Goal: Information Seeking & Learning: Check status

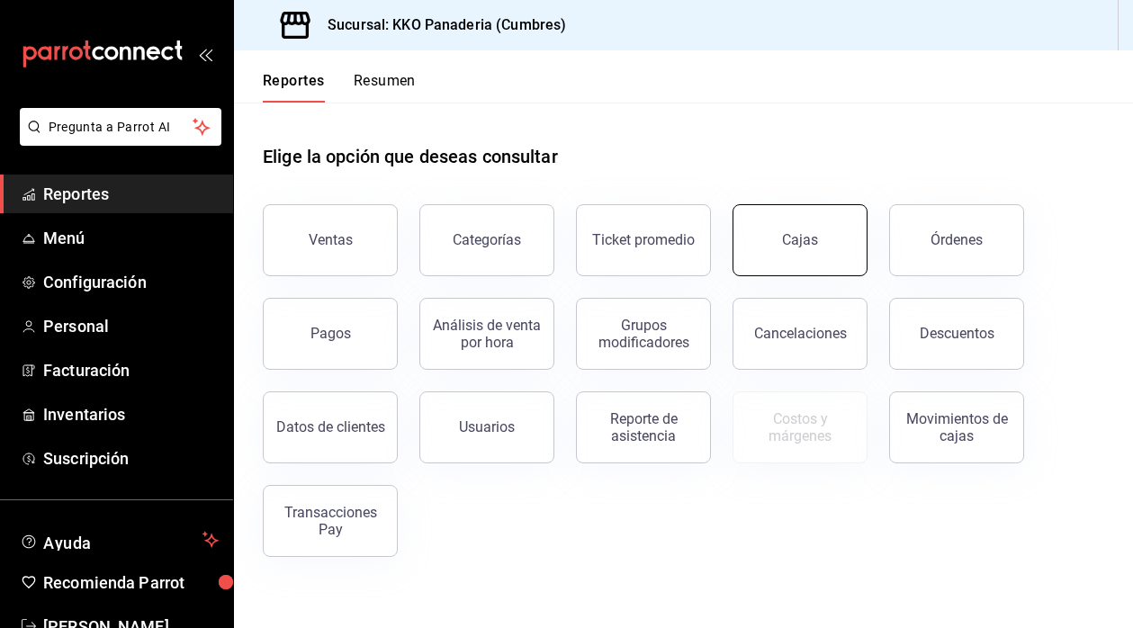
click at [826, 209] on button "Cajas" at bounding box center [800, 240] width 135 height 72
click at [953, 249] on button "Órdenes" at bounding box center [956, 240] width 135 height 72
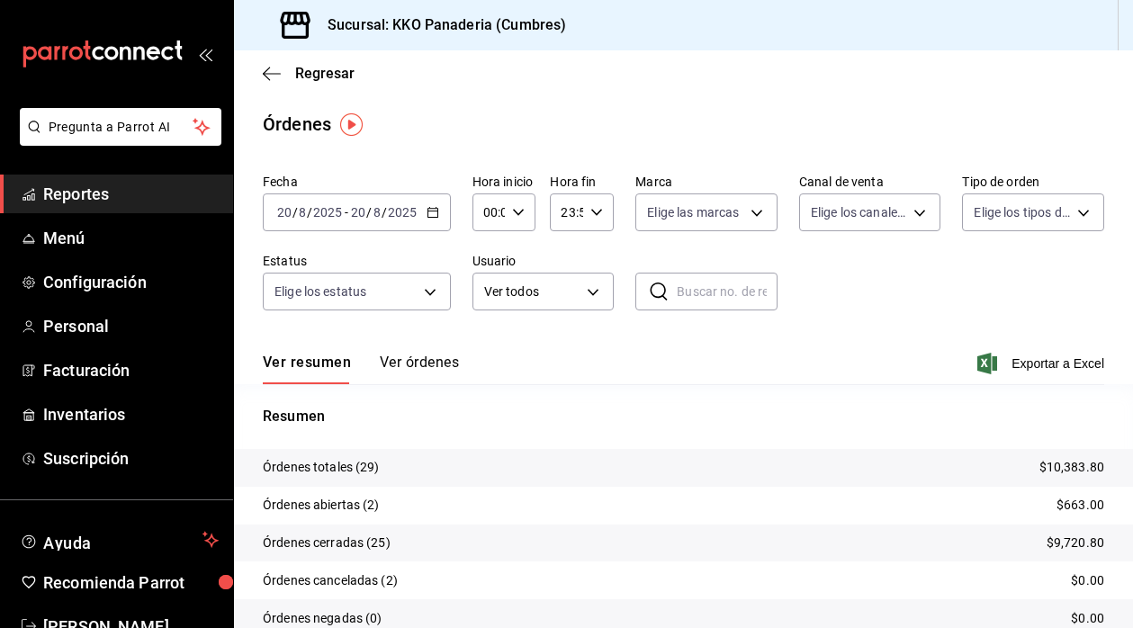
click at [427, 366] on button "Ver órdenes" at bounding box center [419, 369] width 79 height 31
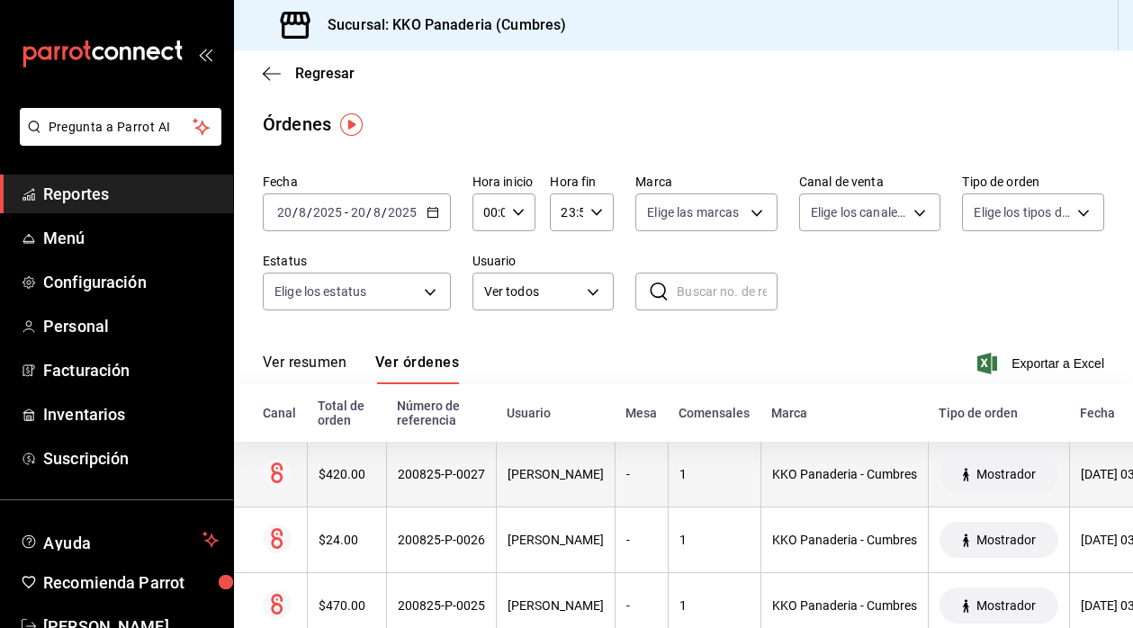
click at [364, 481] on div "$420.00" at bounding box center [347, 474] width 57 height 14
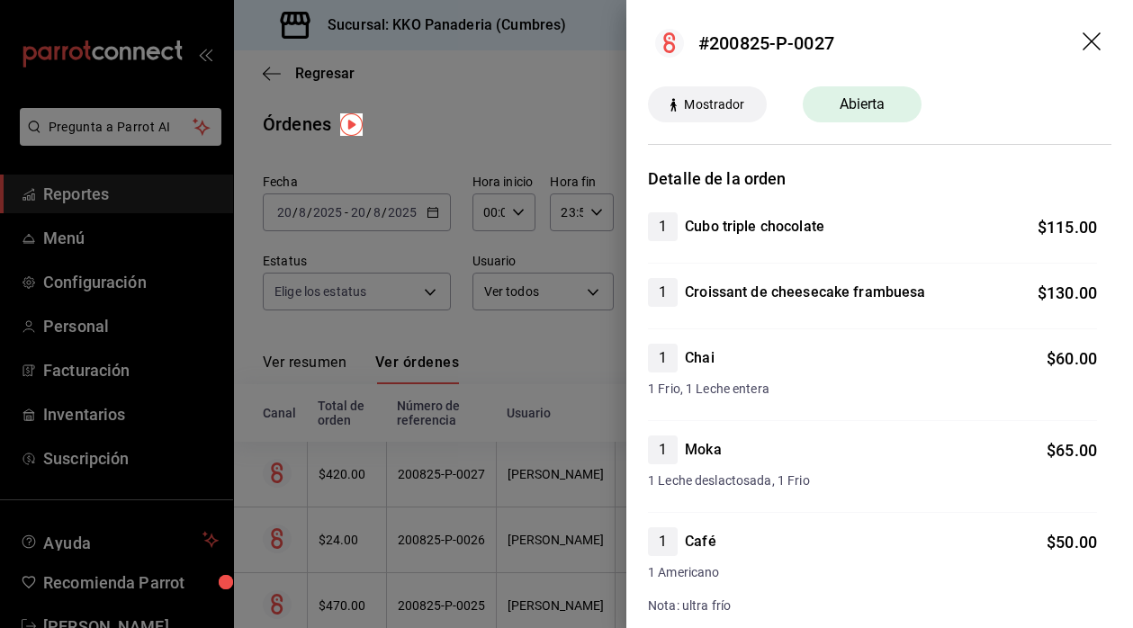
click at [492, 442] on div at bounding box center [566, 314] width 1133 height 628
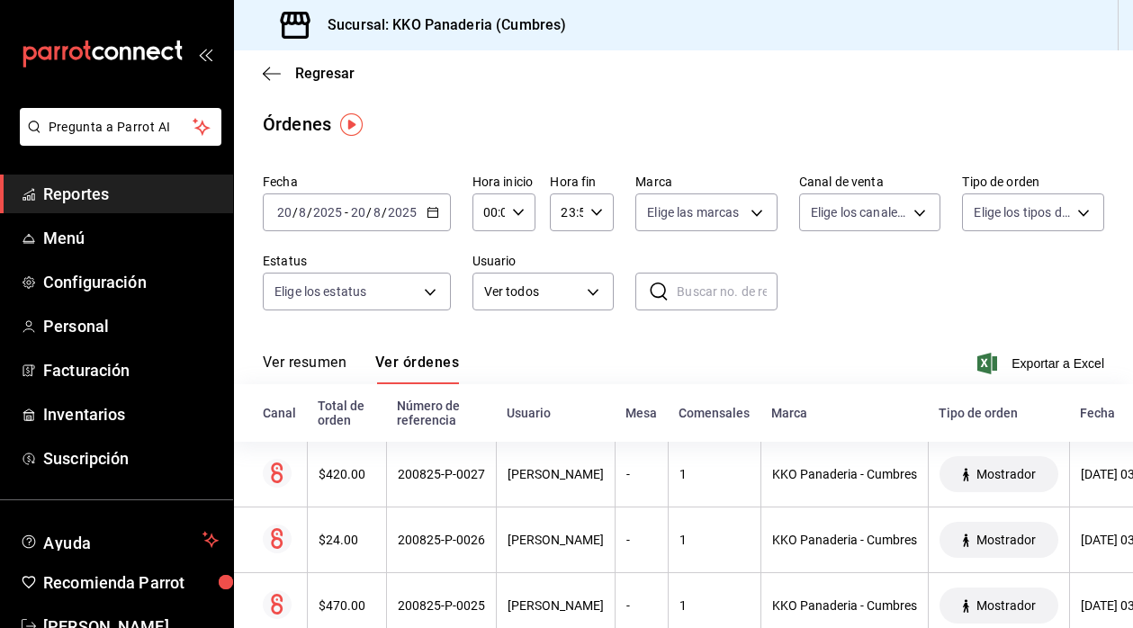
click at [75, 194] on span "Reportes" at bounding box center [131, 194] width 176 height 24
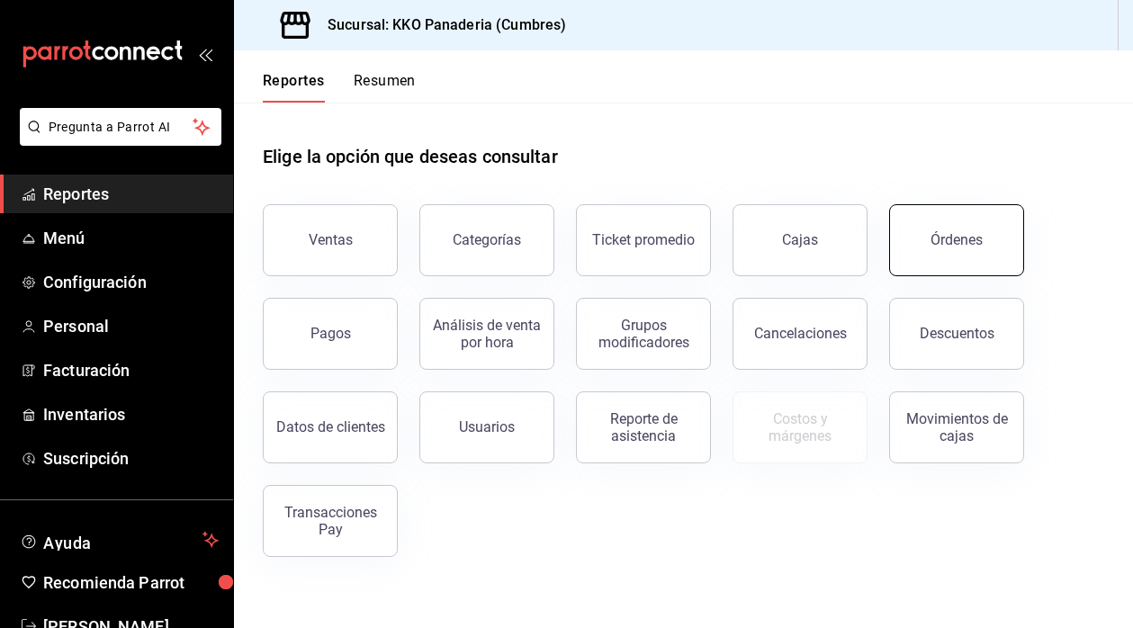
click at [993, 239] on button "Órdenes" at bounding box center [956, 240] width 135 height 72
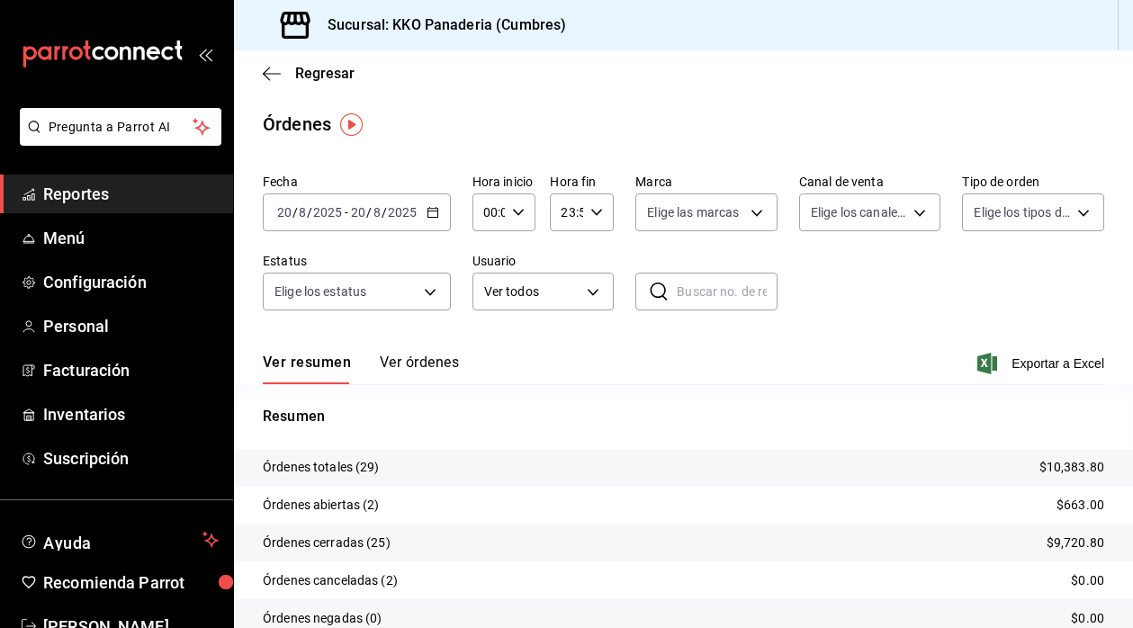
click at [431, 368] on button "Ver órdenes" at bounding box center [419, 369] width 79 height 31
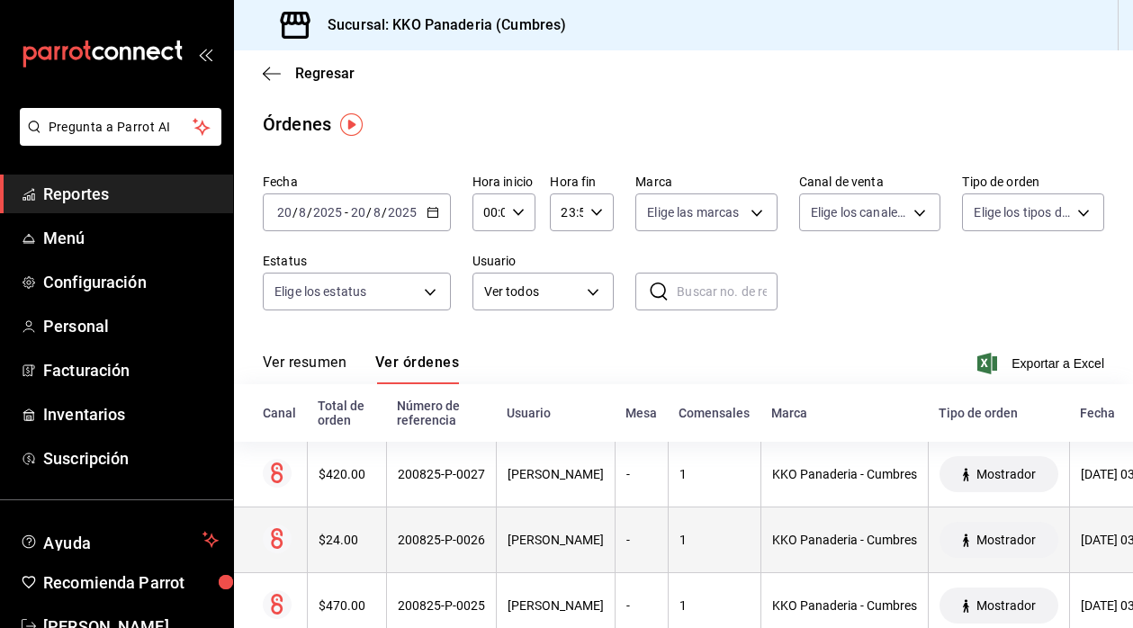
click at [346, 546] on div "$24.00" at bounding box center [347, 540] width 57 height 14
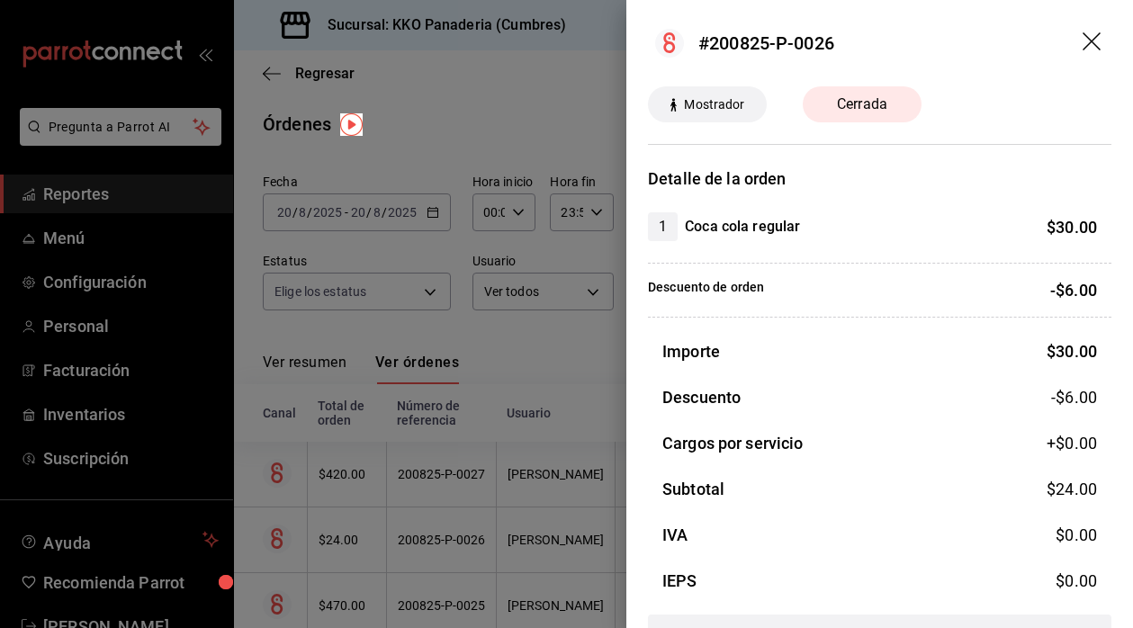
click at [352, 448] on div at bounding box center [566, 314] width 1133 height 628
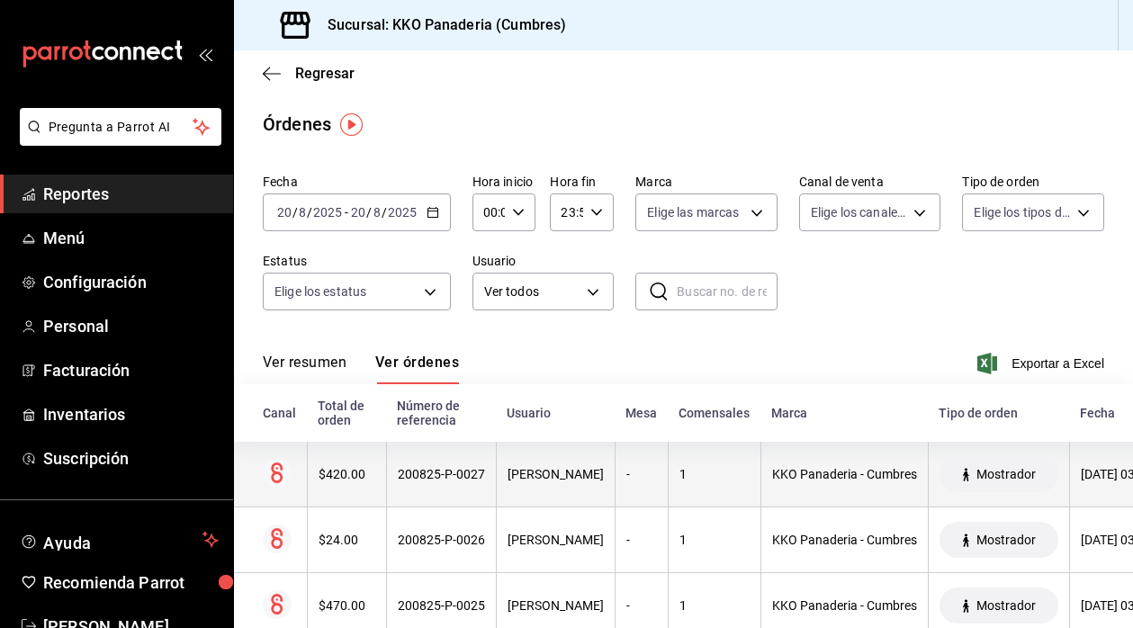
click at [346, 464] on th "$420.00" at bounding box center [346, 475] width 79 height 66
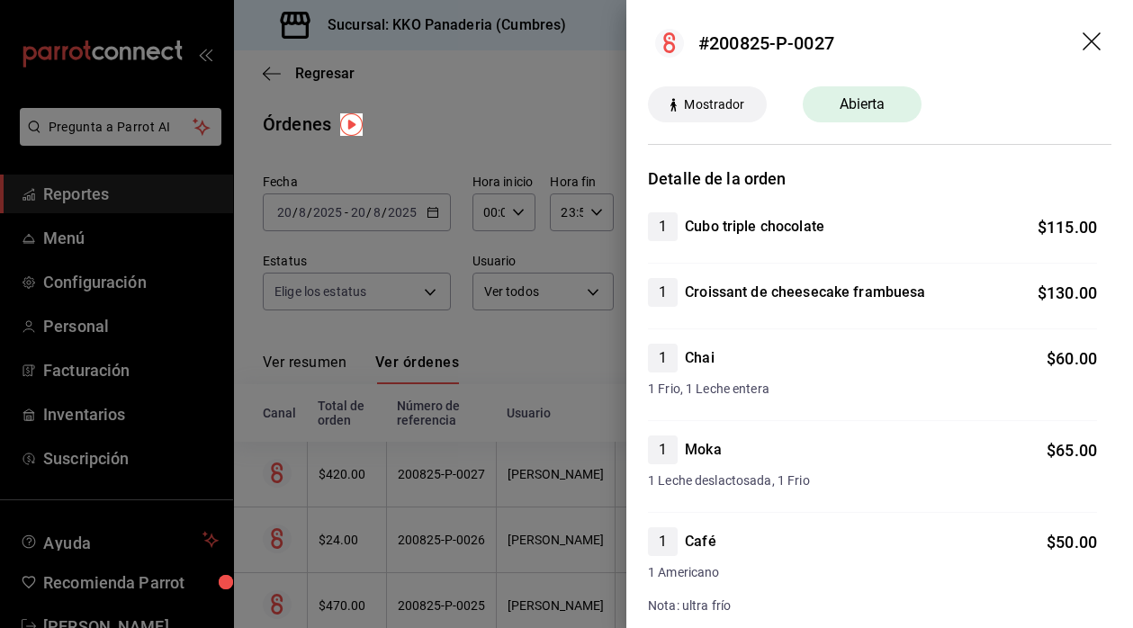
click at [345, 435] on div at bounding box center [566, 314] width 1133 height 628
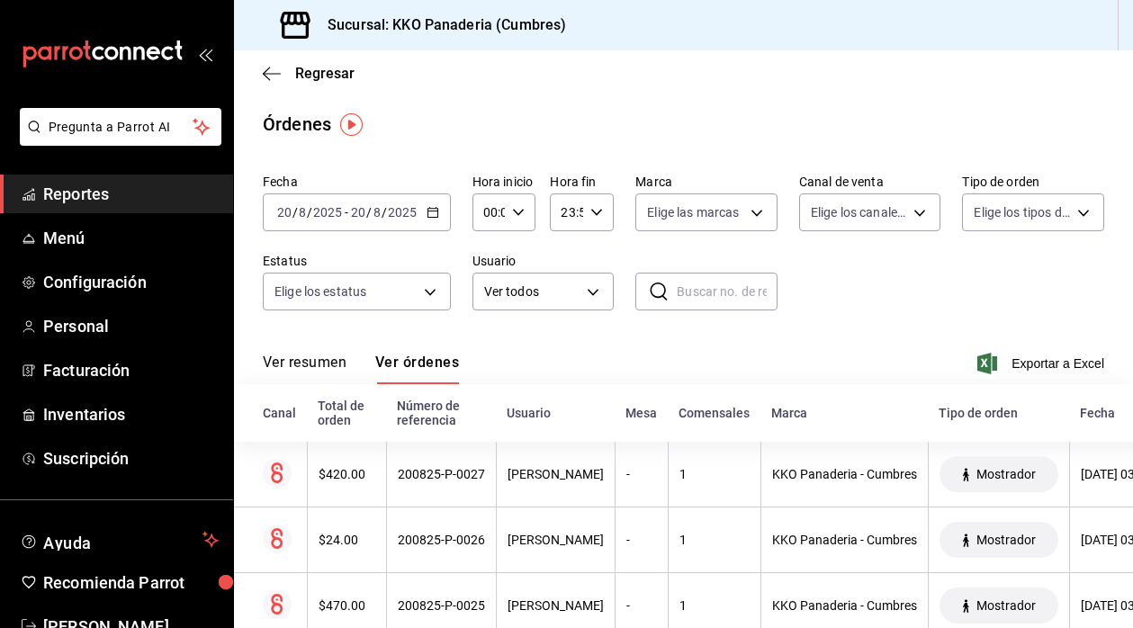
click at [120, 199] on span "Reportes" at bounding box center [131, 194] width 176 height 24
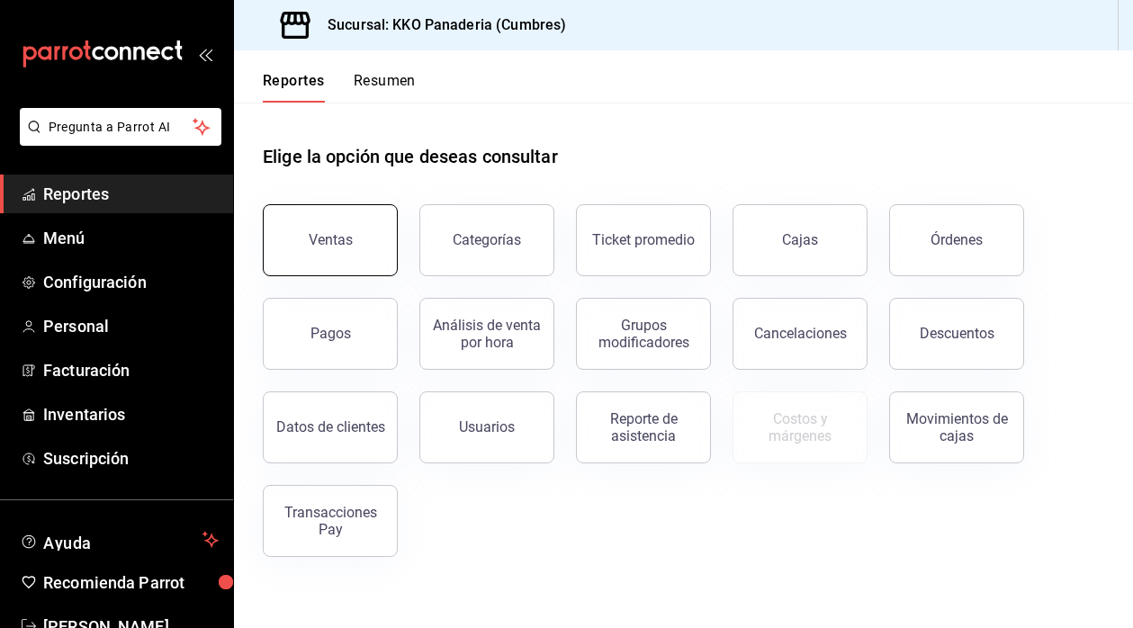
click at [330, 247] on div "Ventas" at bounding box center [331, 239] width 44 height 17
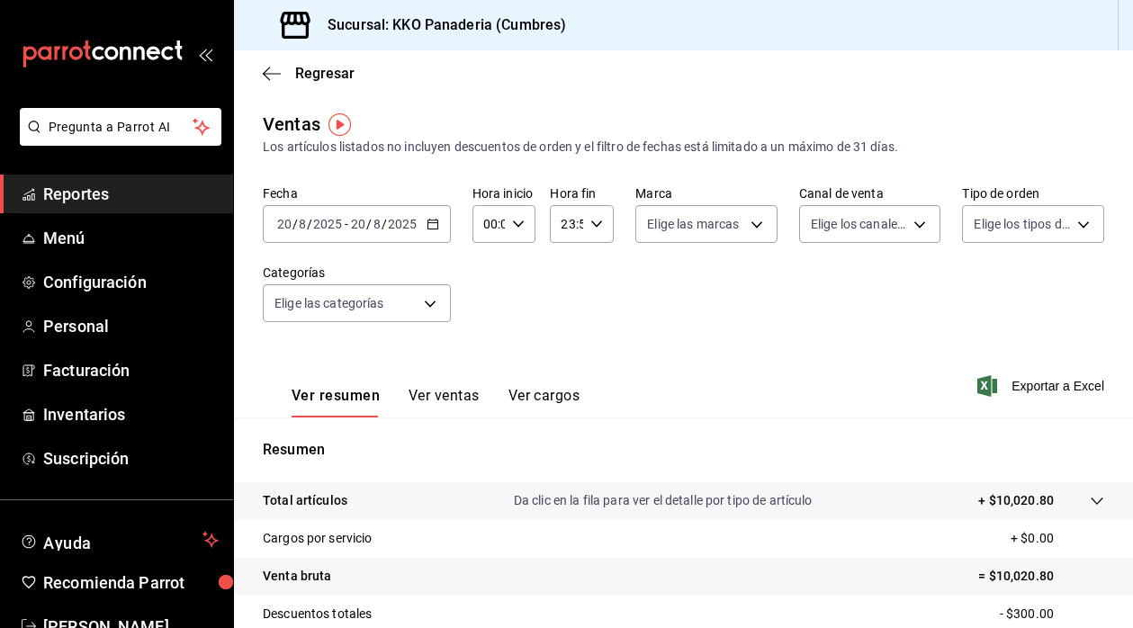
click at [67, 190] on span "Reportes" at bounding box center [131, 194] width 176 height 24
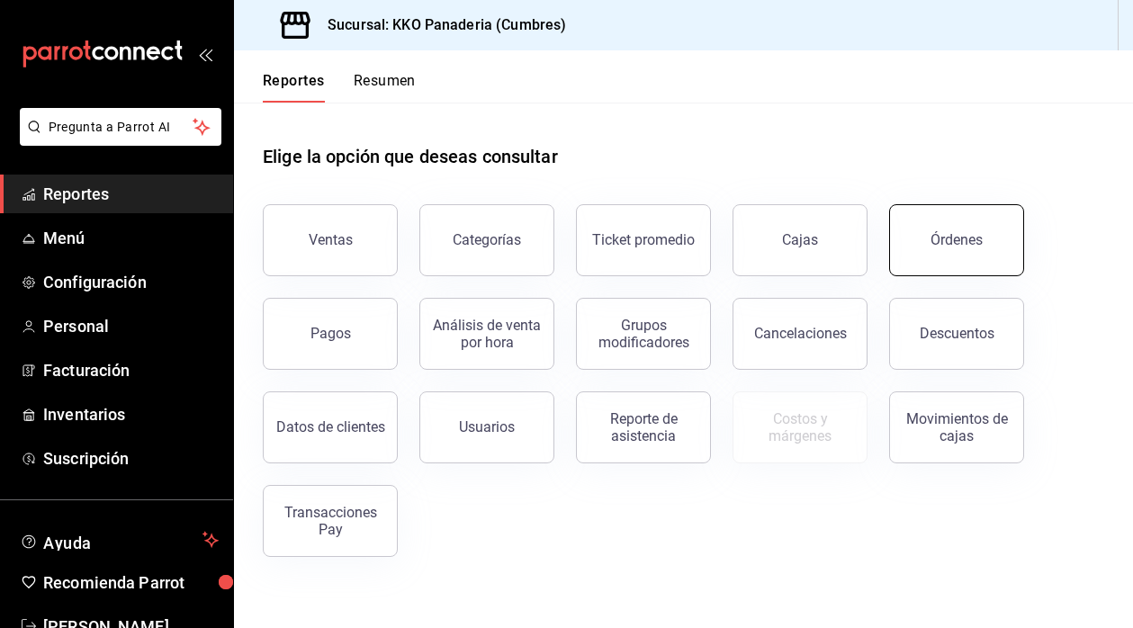
click at [964, 245] on div "Órdenes" at bounding box center [957, 239] width 52 height 17
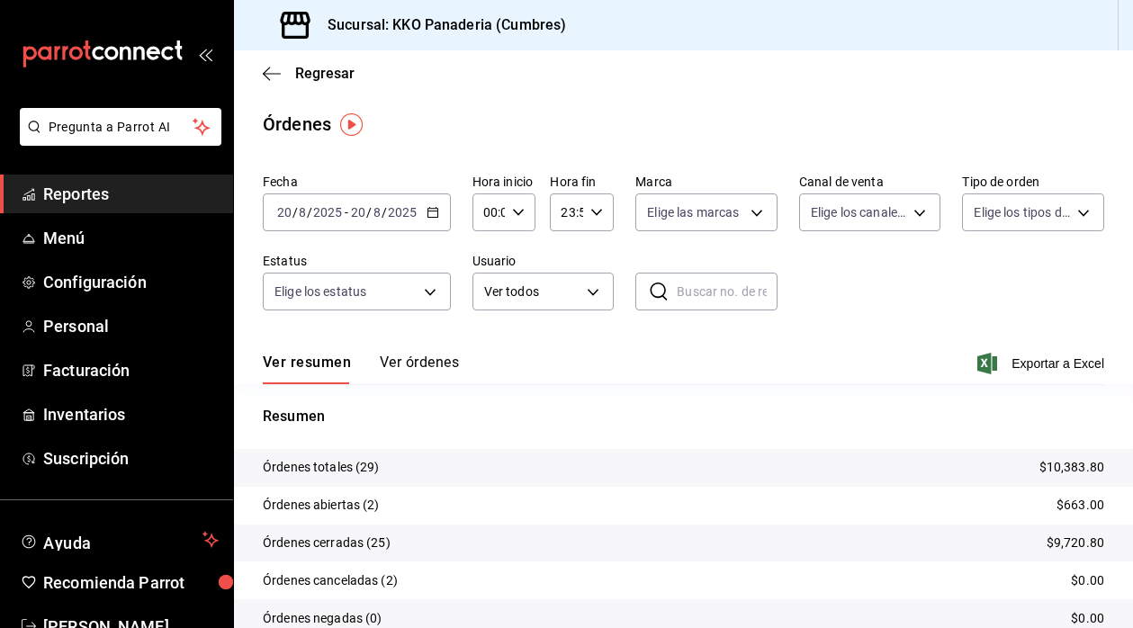
click at [406, 368] on button "Ver órdenes" at bounding box center [419, 369] width 79 height 31
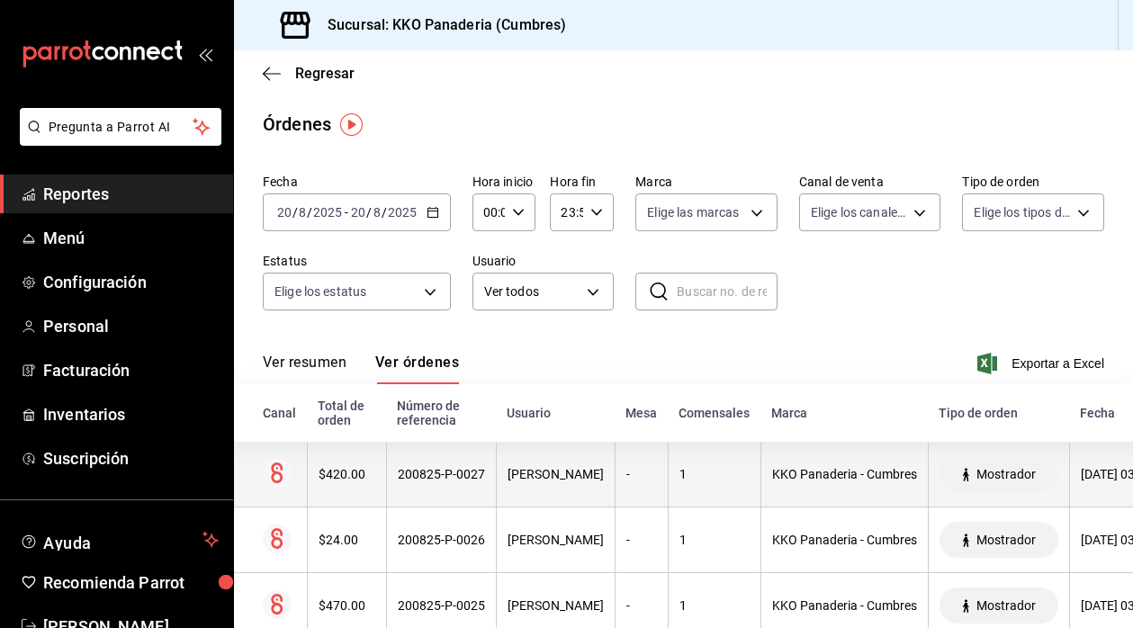
click at [339, 486] on th "$420.00" at bounding box center [346, 475] width 79 height 66
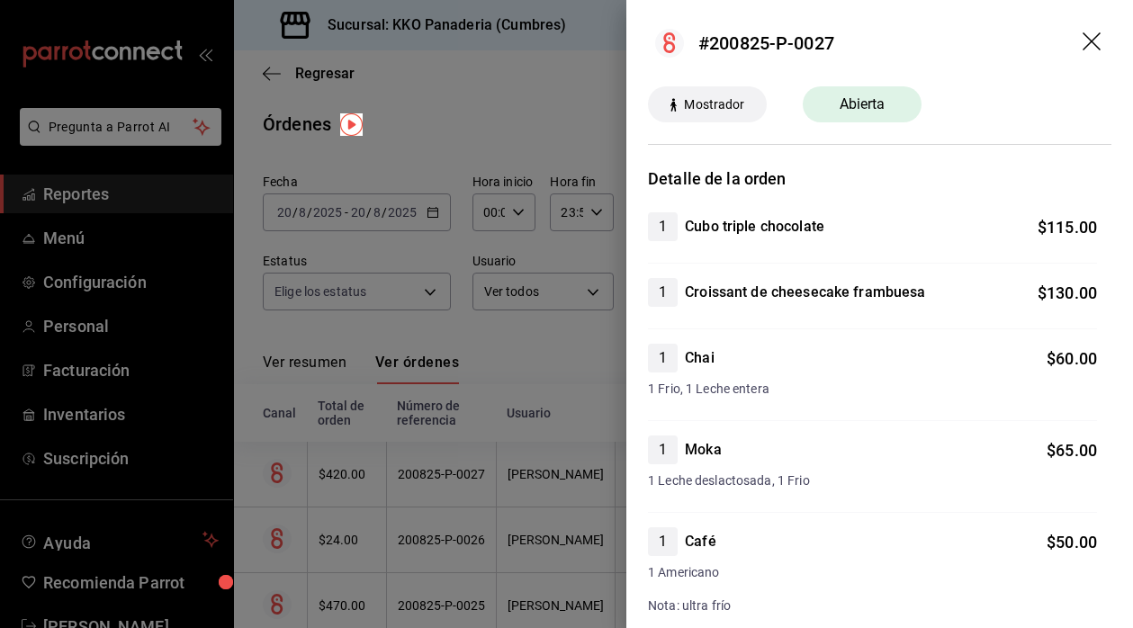
click at [461, 341] on div at bounding box center [566, 314] width 1133 height 628
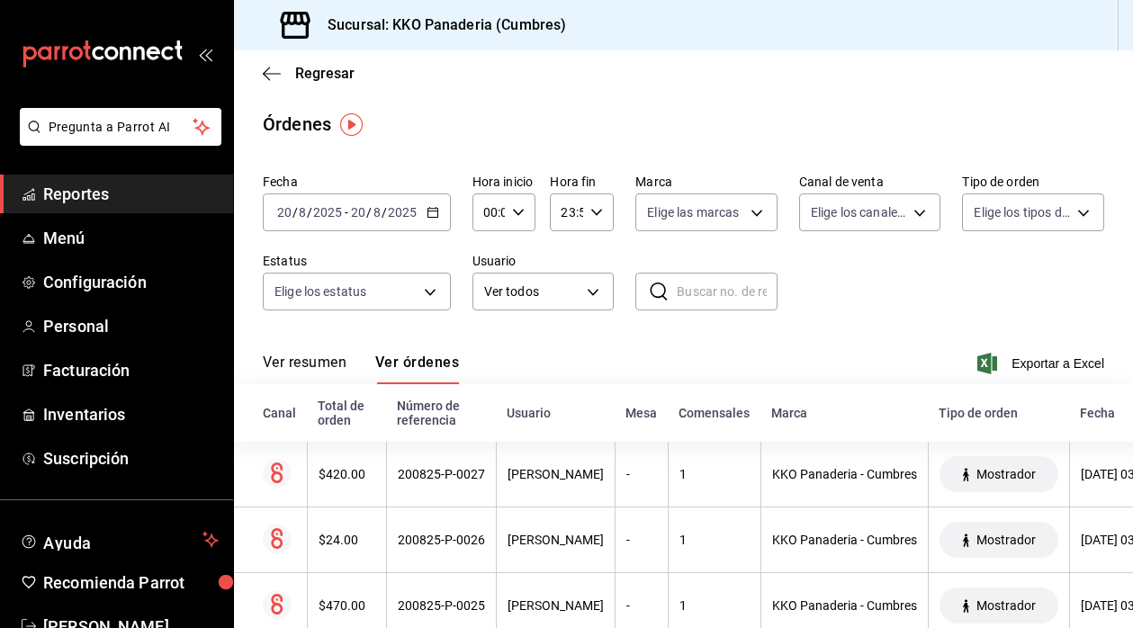
click at [59, 204] on span "Reportes" at bounding box center [131, 194] width 176 height 24
